Goal: Task Accomplishment & Management: Use online tool/utility

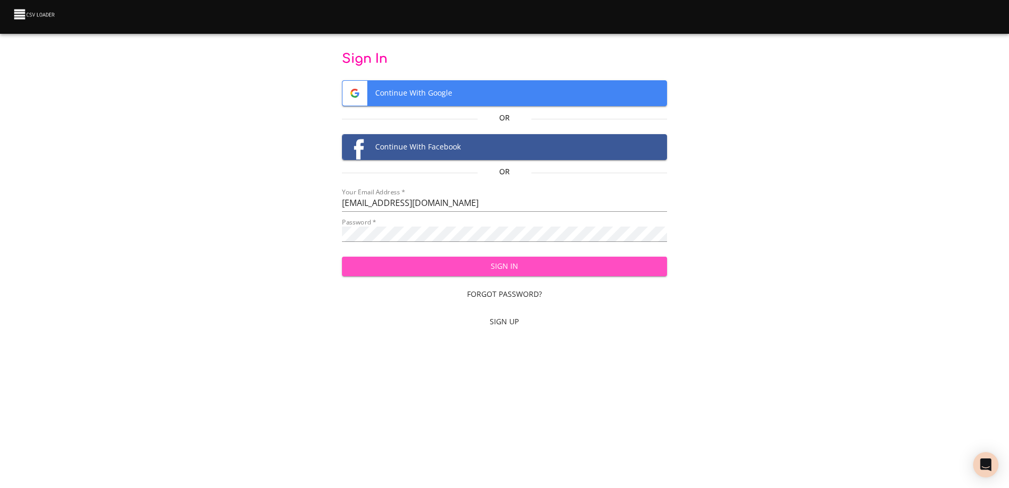
click at [573, 270] on span "Sign In" at bounding box center [504, 266] width 308 height 13
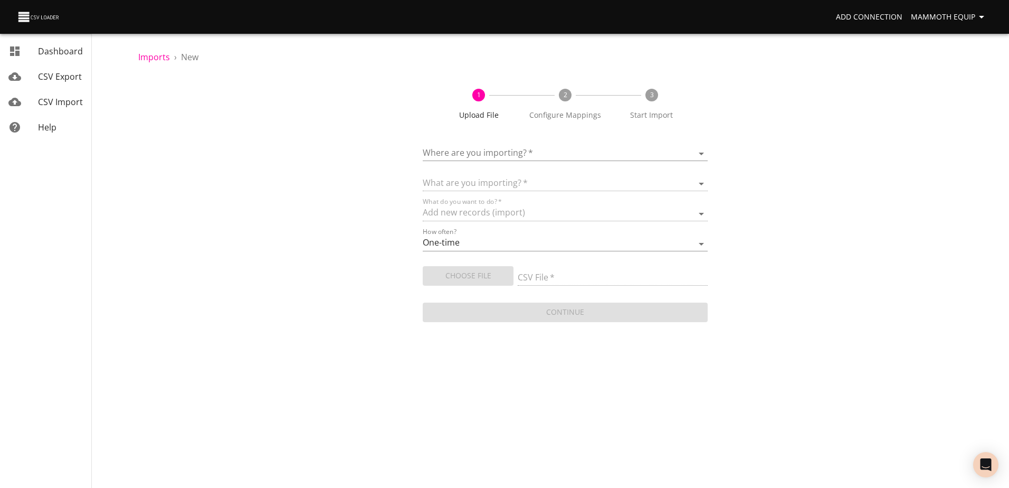
click at [703, 153] on body "Add Connection Mammoth Equip Dashboard CSV Export CSV Import Help Imports › New…" at bounding box center [504, 244] width 1009 height 488
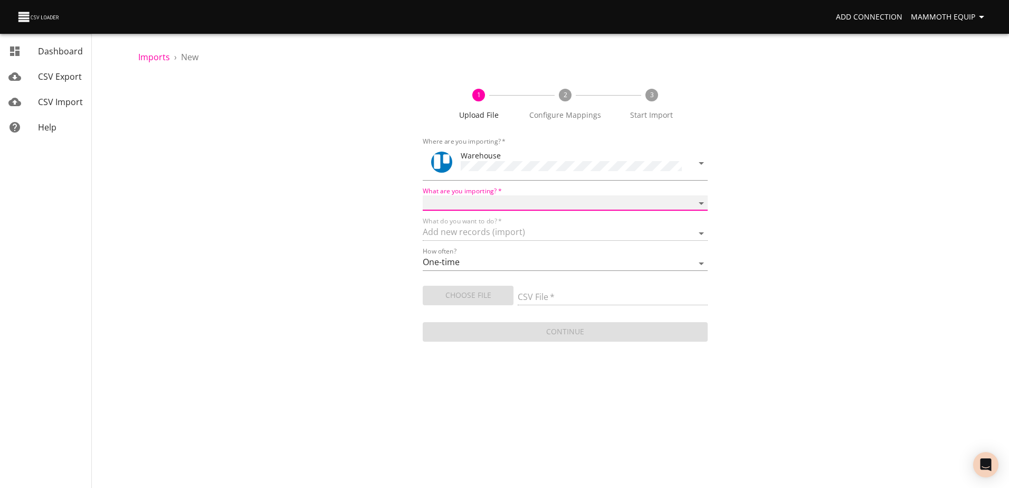
drag, startPoint x: 699, startPoint y: 201, endPoint x: 676, endPoint y: 207, distance: 23.6
click at [699, 201] on select "Boards Cards Checkitems Checklists" at bounding box center [565, 202] width 284 height 15
select select "cards"
click at [423, 195] on select "Boards Cards Checkitems Checklists" at bounding box center [565, 202] width 284 height 15
click at [466, 294] on span "Choose File" at bounding box center [468, 295] width 74 height 13
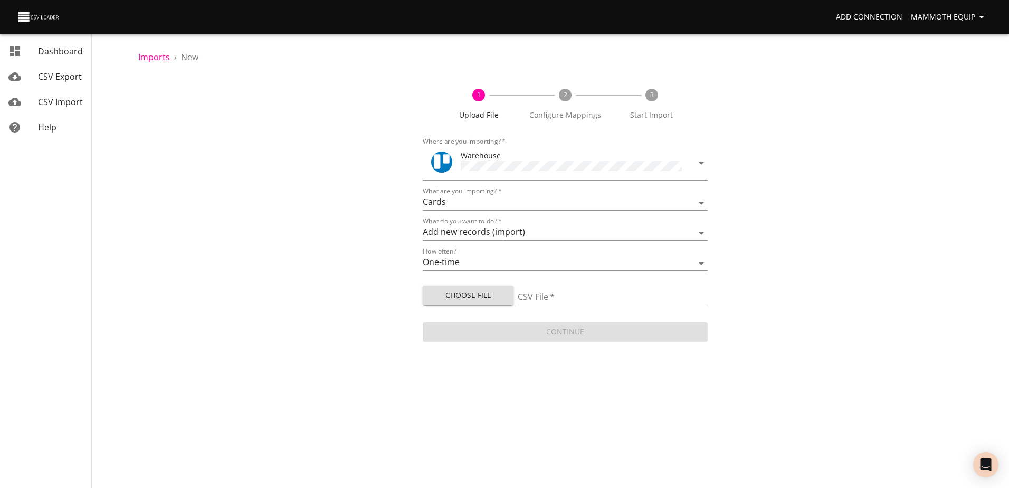
type input "Import1.xlsx"
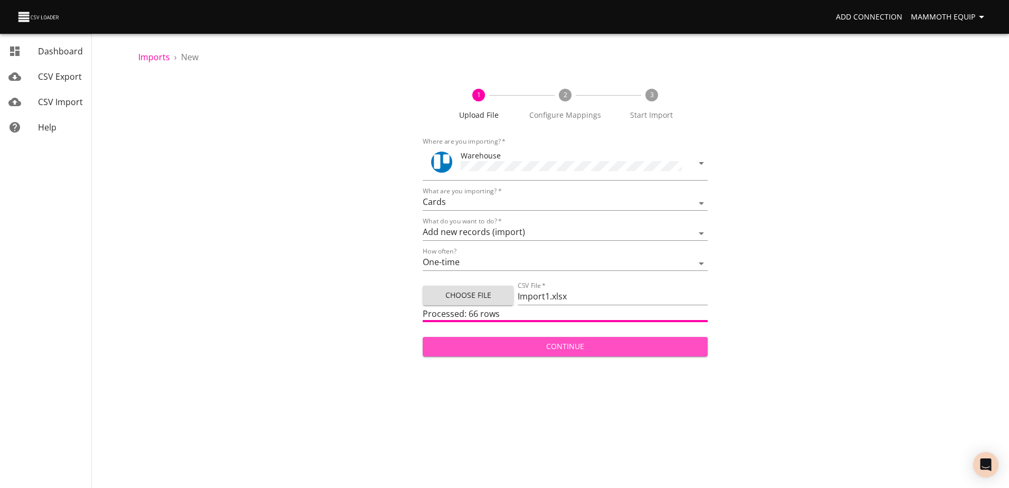
click at [612, 344] on span "Continue" at bounding box center [565, 346] width 268 height 13
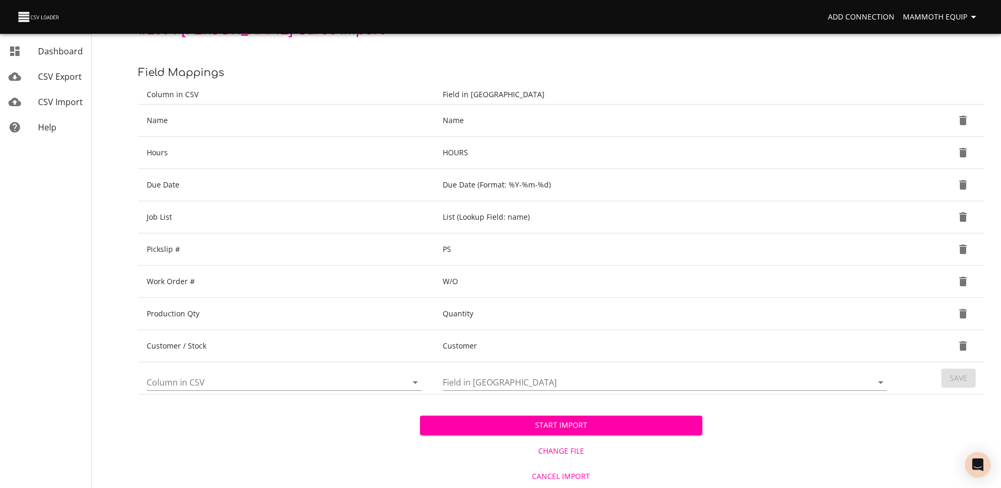
scroll to position [111, 0]
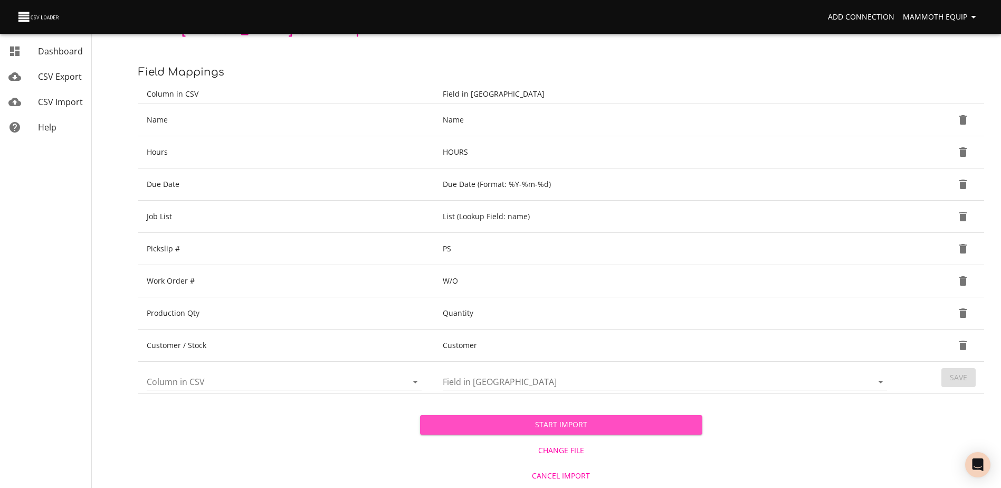
click at [551, 423] on span "Start Import" at bounding box center [560, 424] width 265 height 13
